Goal: Register for event/course

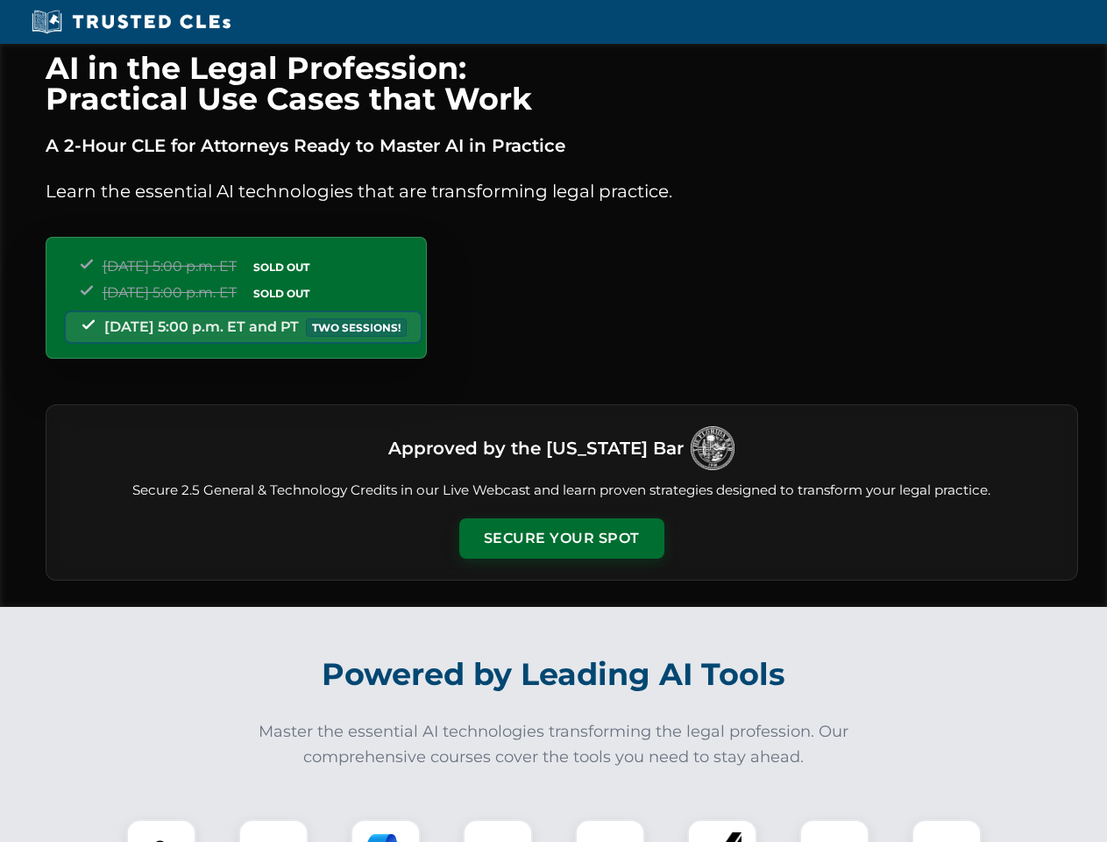
click at [561, 538] on button "Secure Your Spot" at bounding box center [561, 538] width 205 height 40
click at [161, 830] on img at bounding box center [161, 854] width 51 height 51
click at [274, 830] on div at bounding box center [273, 854] width 70 height 70
